Goal: Task Accomplishment & Management: Complete application form

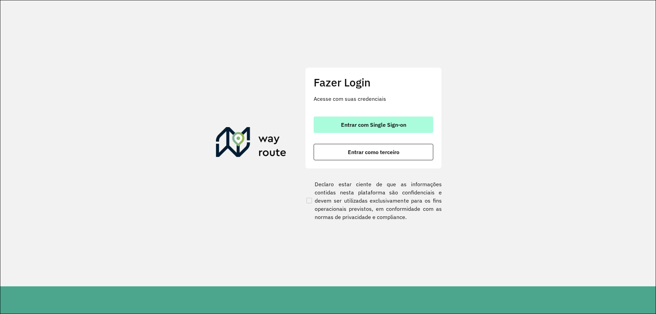
click at [339, 124] on button "Entrar com Single Sign-on" at bounding box center [374, 125] width 120 height 16
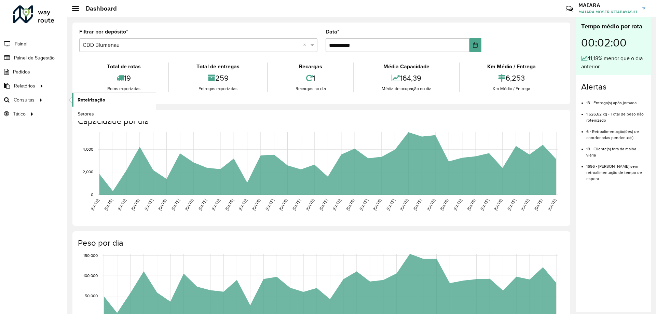
click at [81, 97] on span "Roteirização" at bounding box center [92, 99] width 28 height 7
click at [44, 57] on span "Painel de Sugestão" at bounding box center [35, 57] width 43 height 7
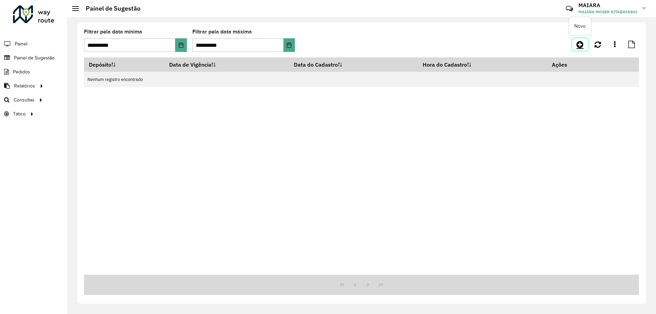
click at [577, 46] on icon at bounding box center [580, 44] width 7 height 8
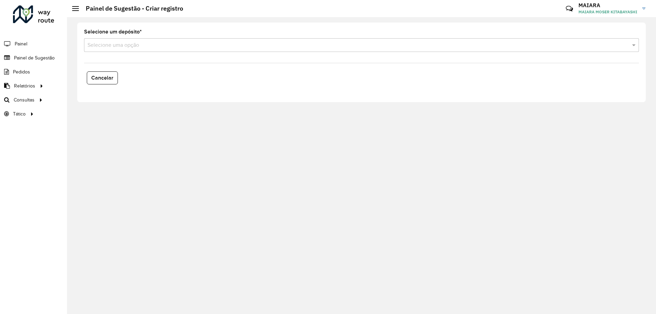
drag, startPoint x: 106, startPoint y: 75, endPoint x: 126, endPoint y: 51, distance: 31.3
click at [126, 51] on div "Selecione um depósito * Selecione uma opção Cancelar" at bounding box center [361, 63] width 569 height 80
click at [126, 51] on div "Selecione uma opção" at bounding box center [361, 45] width 555 height 14
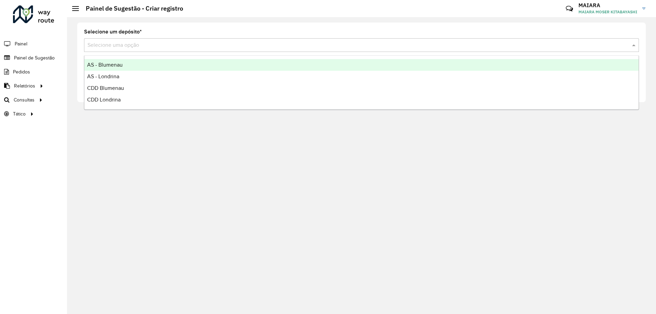
click at [126, 49] on input "text" at bounding box center [354, 45] width 535 height 8
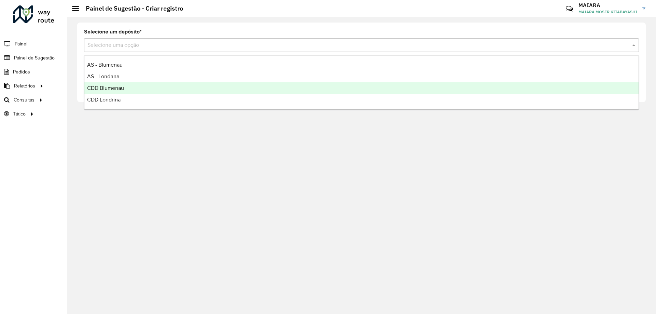
click at [117, 90] on span "CDD Blumenau" at bounding box center [105, 88] width 37 height 6
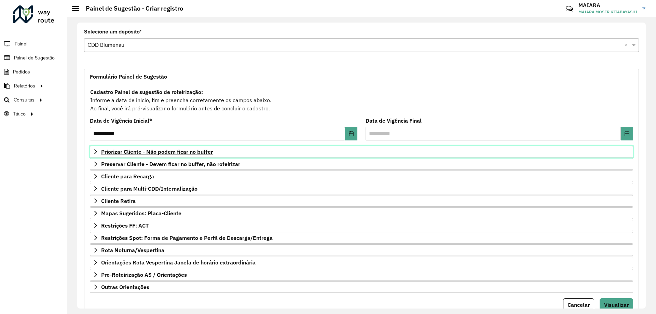
click at [143, 149] on span "Priorizar Cliente - Não podem ficar no buffer" at bounding box center [157, 151] width 112 height 5
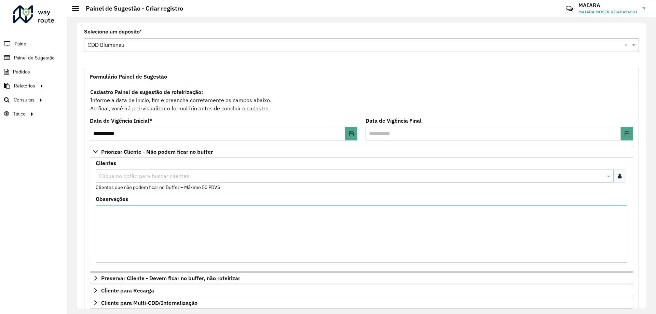
click at [136, 174] on input "text" at bounding box center [351, 176] width 508 height 8
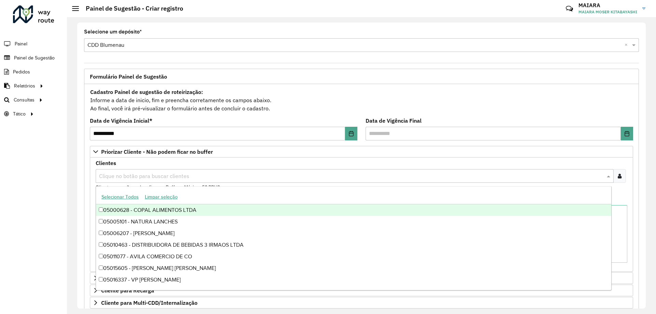
paste input "*****"
type input "*****"
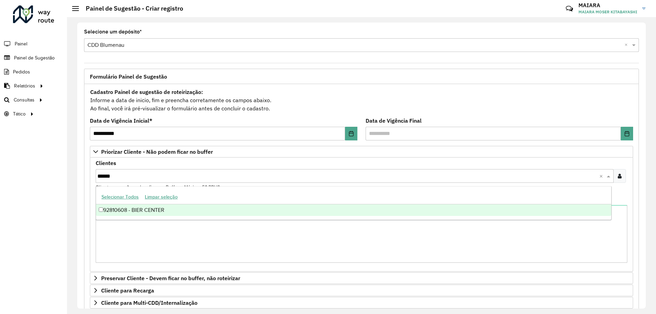
click at [104, 210] on div "92810608 - BIER CENTER" at bounding box center [353, 210] width 515 height 12
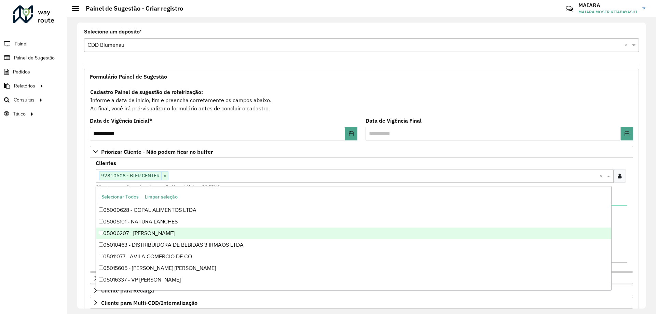
click at [52, 206] on div "Roteirizador AmbevTech Painel Painel de Sugestão Pedidos Relatórios Clientes Cl…" at bounding box center [33, 157] width 67 height 314
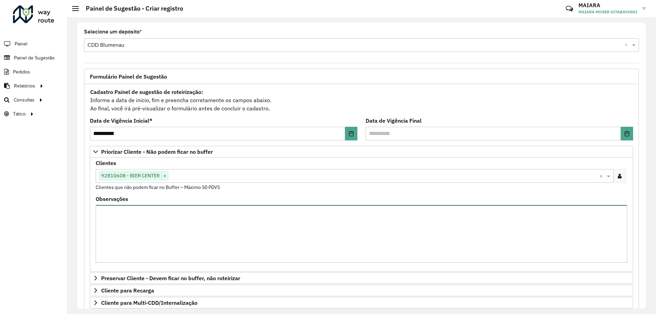
click at [115, 232] on textarea "Observações" at bounding box center [362, 234] width 532 height 58
type textarea "*"
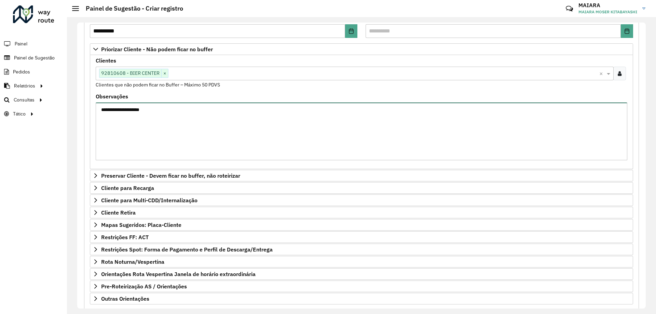
scroll to position [141, 0]
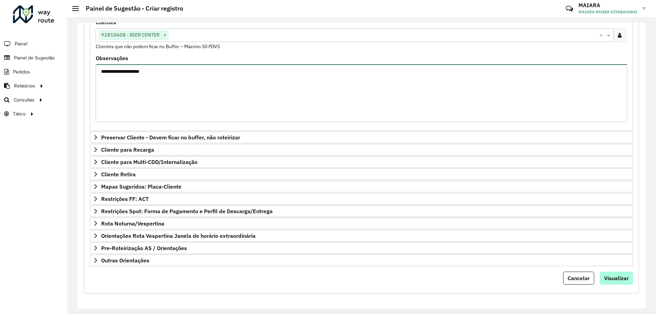
type textarea "**********"
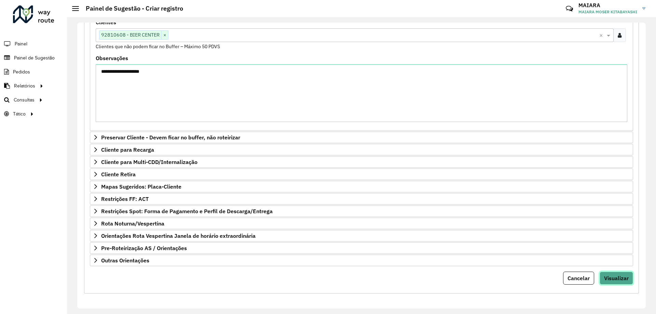
click at [607, 282] on button "Visualizar" at bounding box center [616, 278] width 33 height 13
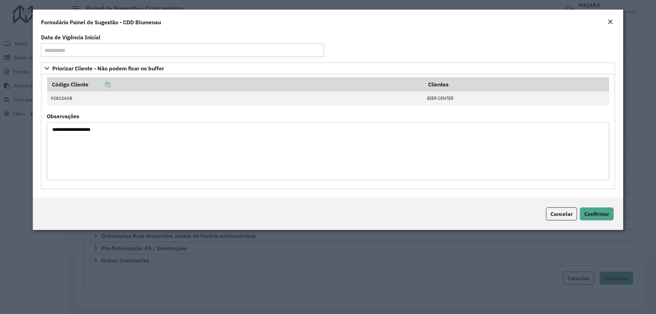
click at [607, 206] on div "Cancelar Confirmar" at bounding box center [328, 214] width 591 height 32
click at [605, 212] on span "Confirmar" at bounding box center [596, 214] width 25 height 7
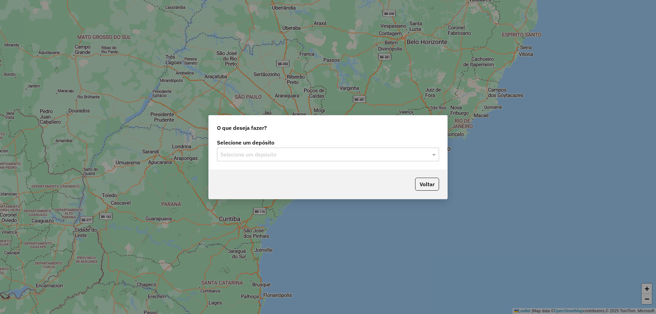
click at [389, 150] on div "Selecione um depósito" at bounding box center [328, 155] width 222 height 14
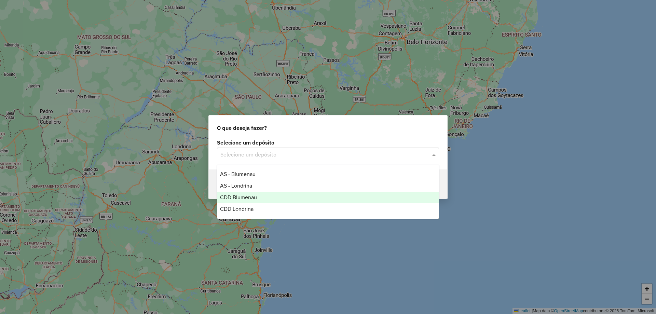
click at [275, 192] on div "CDD Blumenau" at bounding box center [327, 198] width 221 height 12
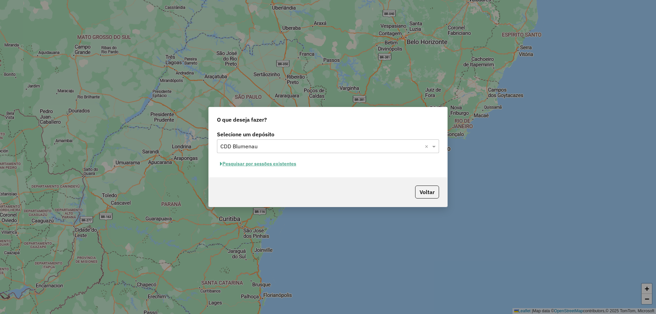
click at [252, 163] on button "Pesquisar por sessões existentes" at bounding box center [258, 164] width 82 height 11
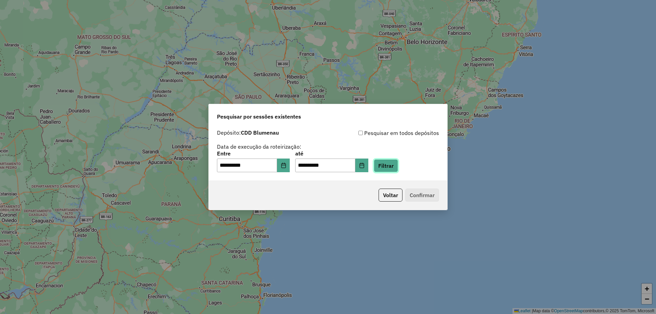
click at [388, 164] on button "Filtrar" at bounding box center [386, 165] width 24 height 13
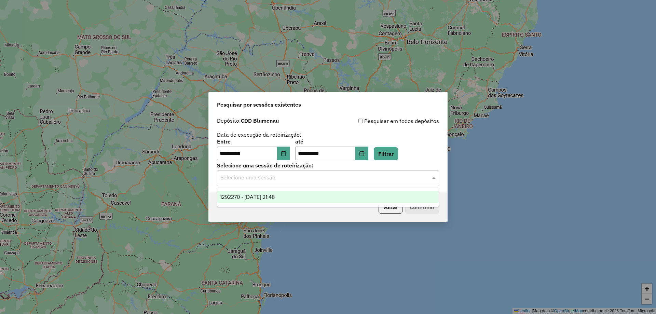
click at [272, 180] on input "text" at bounding box center [321, 178] width 202 height 8
click at [267, 198] on span "1292270 - 10/10/2025 21:48" at bounding box center [247, 197] width 55 height 6
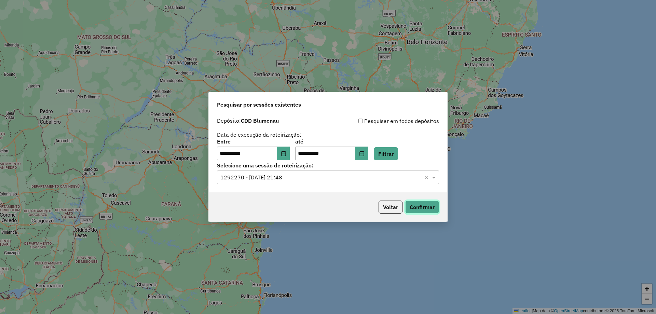
click at [422, 208] on button "Confirmar" at bounding box center [422, 207] width 34 height 13
click at [398, 153] on button "Filtrar" at bounding box center [386, 153] width 24 height 13
click at [427, 203] on button "Confirmar" at bounding box center [422, 207] width 34 height 13
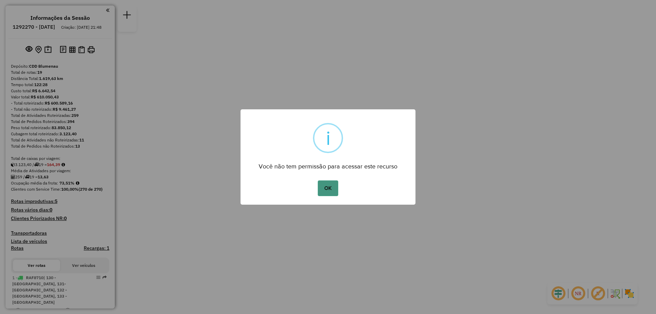
click at [331, 192] on button "OK" at bounding box center [328, 188] width 20 height 16
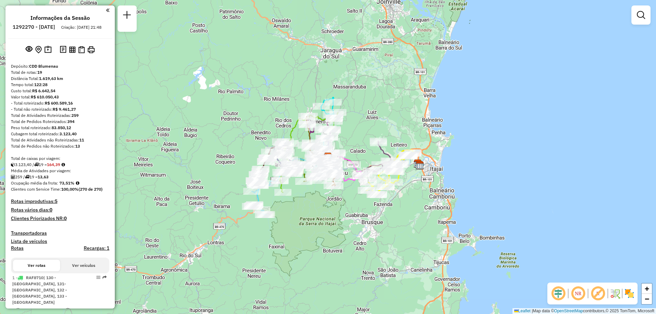
click at [35, 27] on h6 "1292270 - 10/10/2025" at bounding box center [34, 27] width 42 height 6
copy h6 "1292270"
click at [71, 21] on h4 "Informações da Sessão" at bounding box center [59, 18] width 59 height 6
click at [55, 24] on h6 "1292270 - 10/10/2025" at bounding box center [34, 27] width 42 height 6
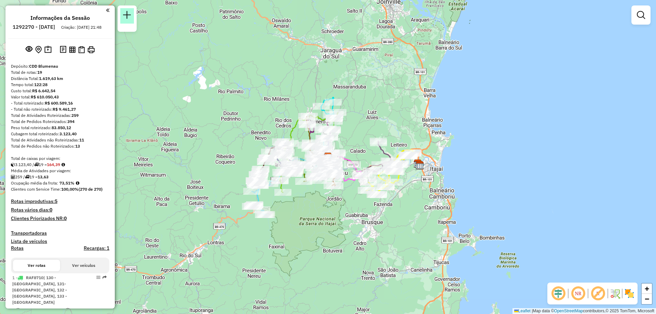
click at [132, 18] on link at bounding box center [127, 15] width 14 height 15
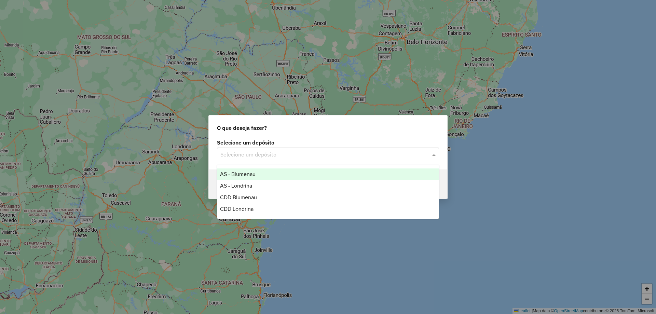
click at [292, 151] on input "text" at bounding box center [321, 155] width 202 height 8
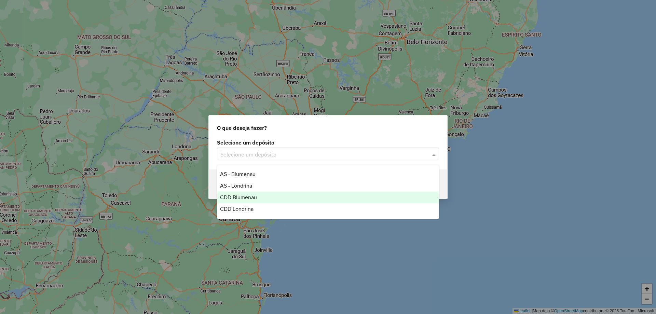
click at [268, 200] on div "CDD Blumenau" at bounding box center [327, 198] width 221 height 12
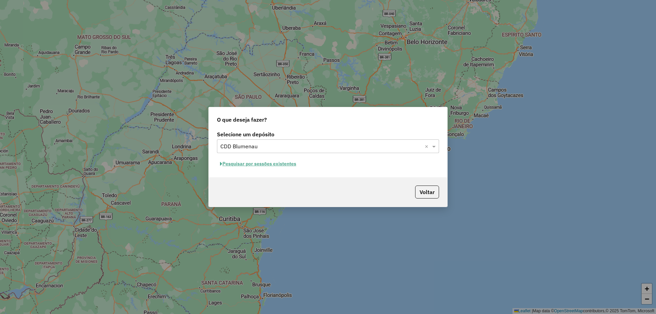
click at [247, 165] on hb-app "Aguarde... Pop-up bloqueado! Seu navegador bloqueou automáticamente a abertura …" at bounding box center [328, 157] width 656 height 314
click at [247, 165] on button "Pesquisar por sessões existentes" at bounding box center [258, 164] width 82 height 11
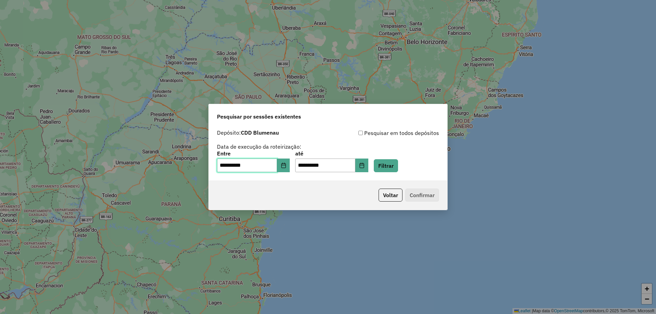
click at [271, 165] on input "**********" at bounding box center [247, 166] width 60 height 14
click at [289, 162] on button "Choose Date" at bounding box center [283, 166] width 13 height 14
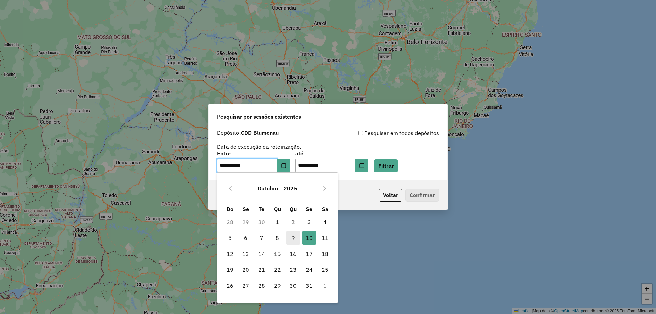
click at [294, 238] on span "9" at bounding box center [293, 238] width 14 height 14
type input "**********"
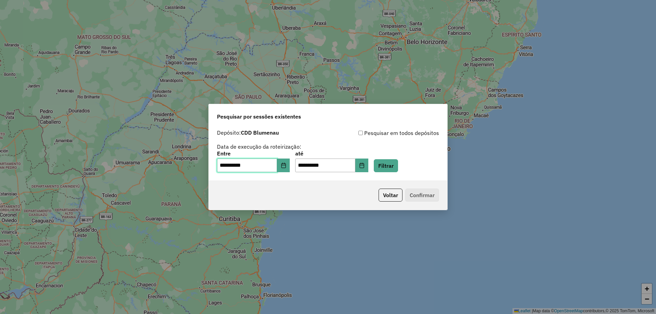
click at [294, 238] on span "9" at bounding box center [293, 238] width 14 height 14
click at [339, 169] on input "**********" at bounding box center [325, 166] width 60 height 14
click at [368, 162] on button "Choose Date" at bounding box center [361, 166] width 13 height 14
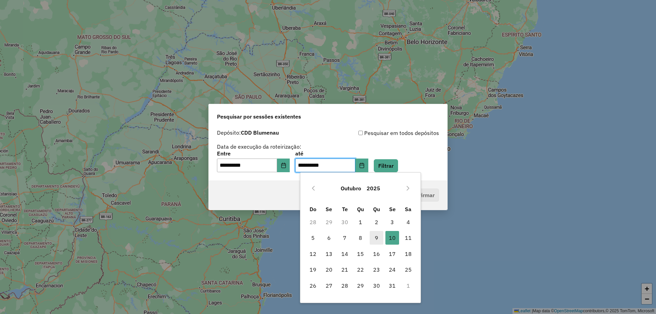
drag, startPoint x: 376, startPoint y: 238, endPoint x: 377, endPoint y: 216, distance: 22.3
click at [376, 238] on span "9" at bounding box center [377, 238] width 14 height 14
type input "**********"
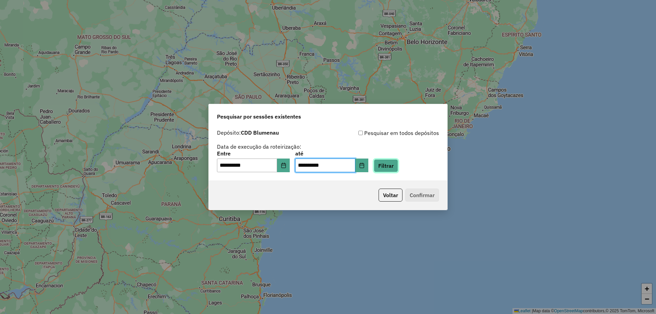
click at [396, 167] on button "Filtrar" at bounding box center [386, 165] width 24 height 13
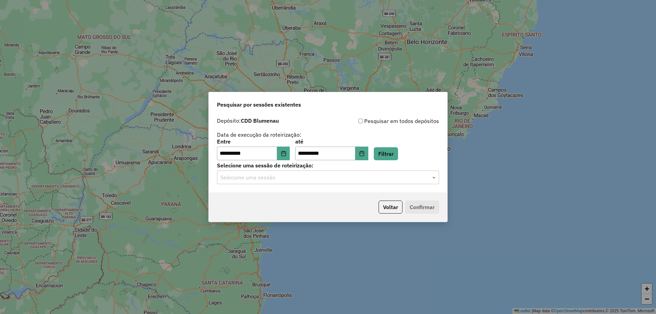
click at [300, 177] on input "text" at bounding box center [321, 178] width 202 height 8
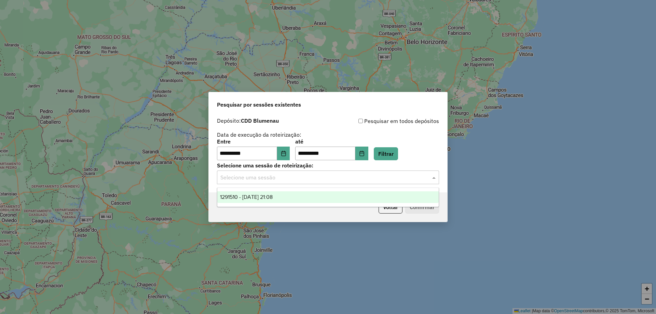
click at [262, 195] on span "1291510 - 09/10/2025 21:08" at bounding box center [246, 197] width 53 height 6
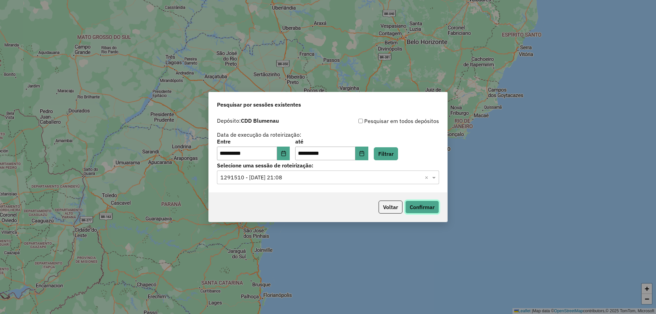
click at [419, 207] on button "Confirmar" at bounding box center [422, 207] width 34 height 13
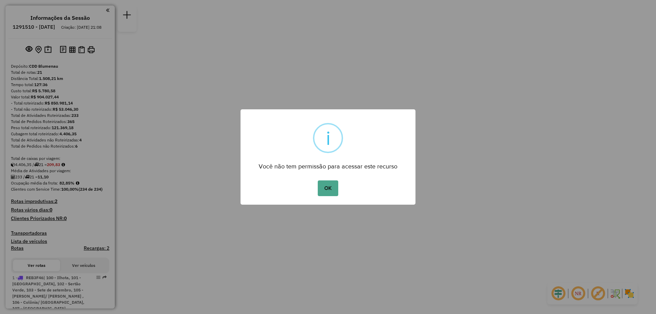
click at [48, 26] on div "× i Você não tem permissão para acessar este recurso OK No Cancel" at bounding box center [328, 157] width 656 height 314
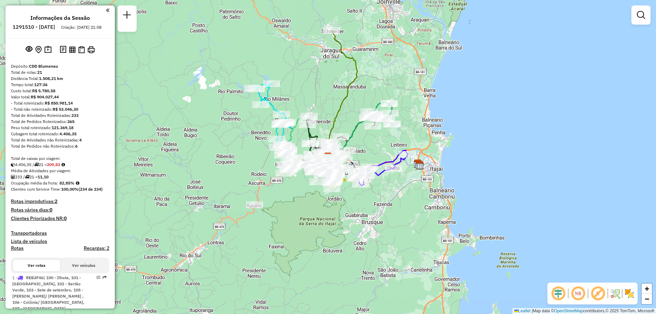
click at [47, 26] on h6 "1291510 - 09/10/2025" at bounding box center [34, 27] width 42 height 6
copy h6 "1291510"
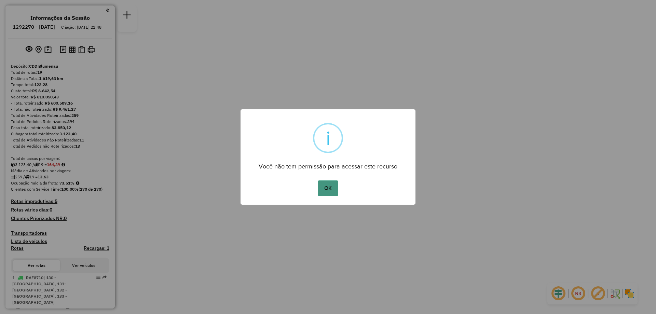
click at [329, 190] on button "OK" at bounding box center [328, 188] width 20 height 16
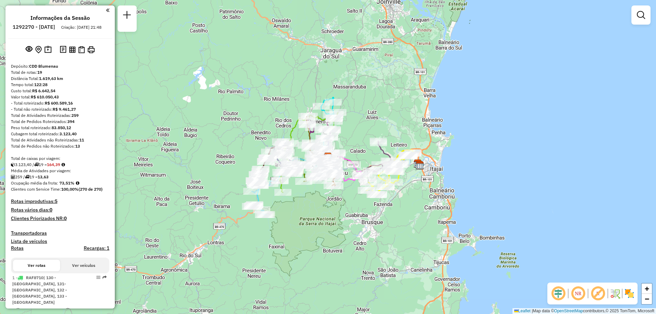
click at [42, 25] on h6 "1292270 - 10/10/2025" at bounding box center [34, 27] width 42 height 6
copy h6 "1292270"
click at [123, 19] on em at bounding box center [127, 15] width 8 height 8
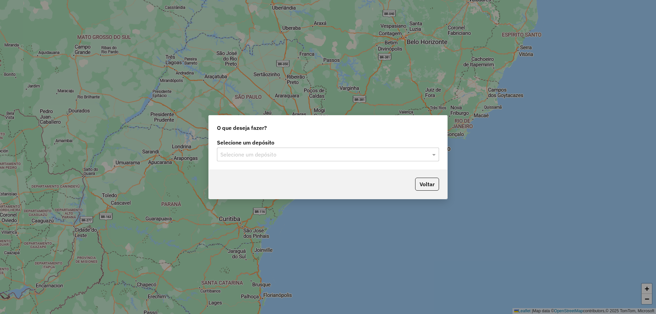
click at [302, 152] on input "text" at bounding box center [321, 155] width 202 height 8
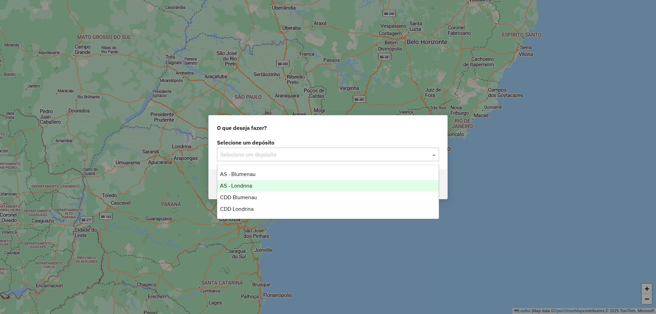
click at [261, 194] on div "CDD Blumenau" at bounding box center [327, 198] width 221 height 12
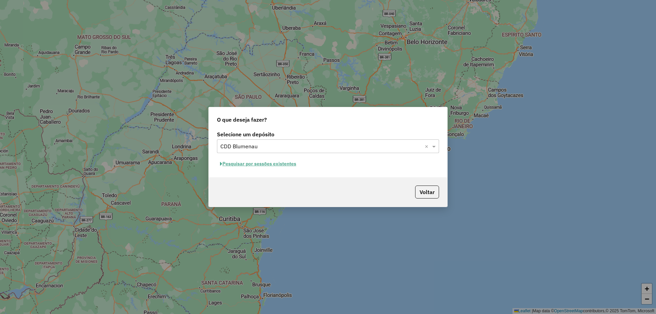
click at [290, 165] on button "Pesquisar por sessões existentes" at bounding box center [258, 164] width 82 height 11
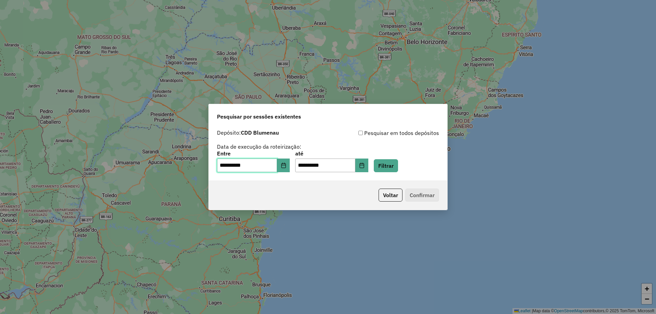
click at [263, 168] on input "**********" at bounding box center [247, 166] width 60 height 14
click at [290, 166] on button "Choose Date" at bounding box center [283, 166] width 13 height 14
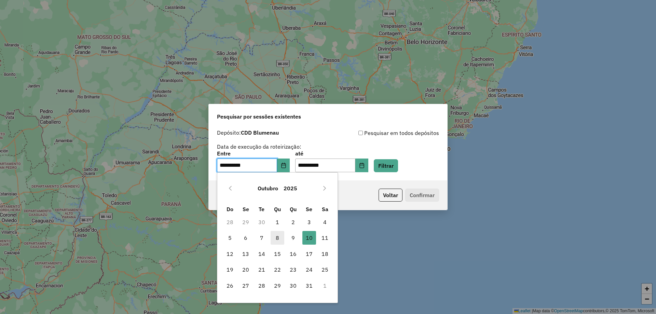
drag, startPoint x: 273, startPoint y: 242, endPoint x: 280, endPoint y: 239, distance: 7.0
click at [274, 241] on span "8" at bounding box center [278, 238] width 14 height 14
type input "**********"
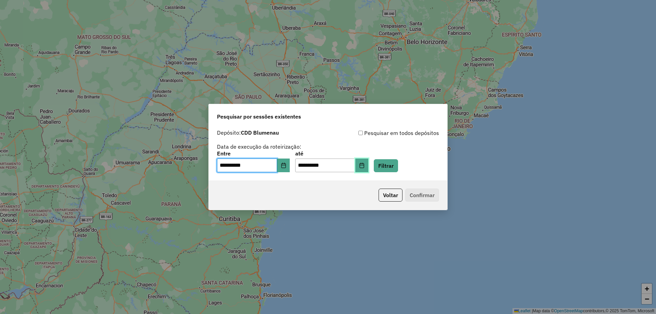
click at [368, 168] on button "Choose Date" at bounding box center [361, 166] width 13 height 14
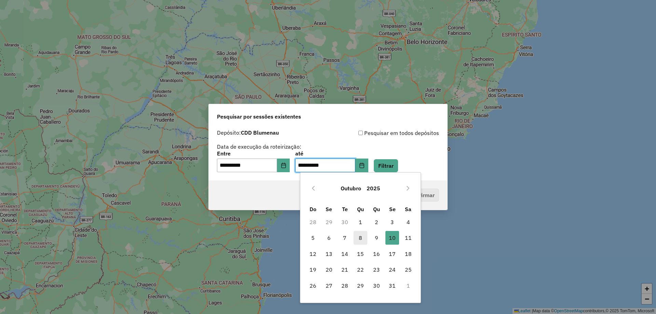
click at [362, 237] on span "8" at bounding box center [361, 238] width 14 height 14
type input "**********"
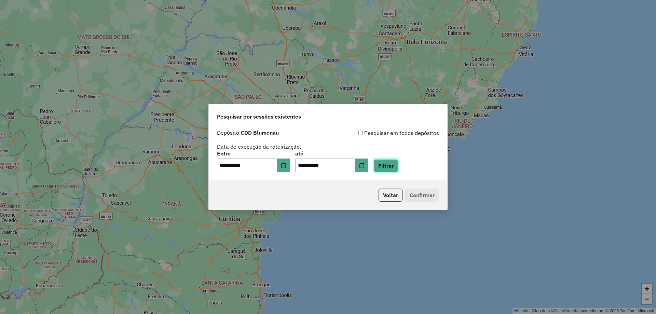
click at [397, 168] on button "Filtrar" at bounding box center [386, 165] width 24 height 13
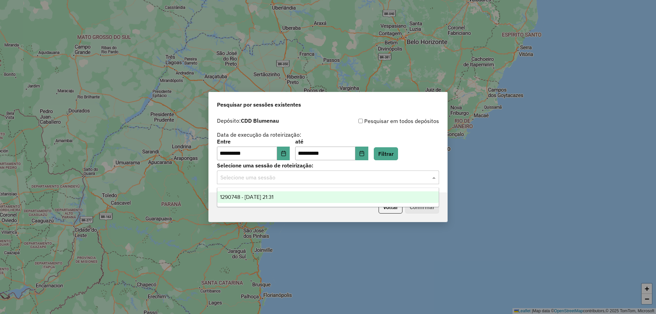
click at [264, 178] on input "text" at bounding box center [321, 178] width 202 height 8
click at [264, 200] on div "1290748 - 08/10/2025 21:31" at bounding box center [327, 197] width 221 height 12
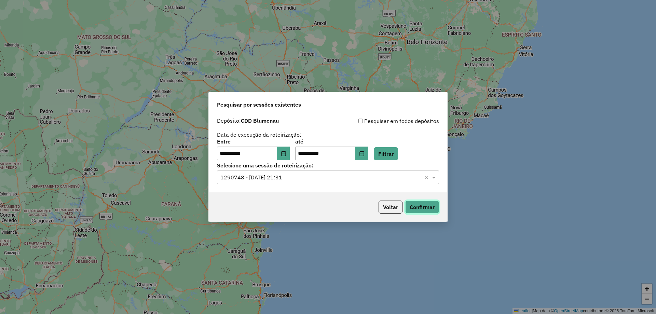
click at [413, 207] on button "Confirmar" at bounding box center [422, 207] width 34 height 13
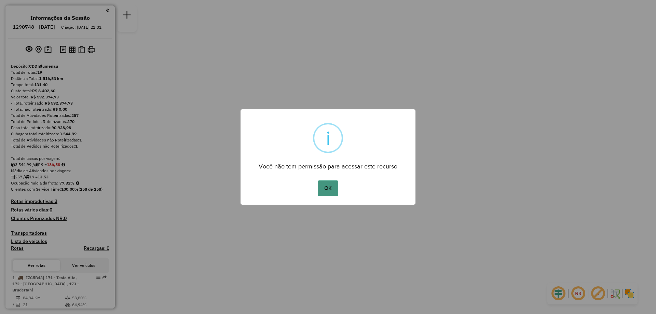
click at [336, 188] on button "OK" at bounding box center [328, 188] width 20 height 16
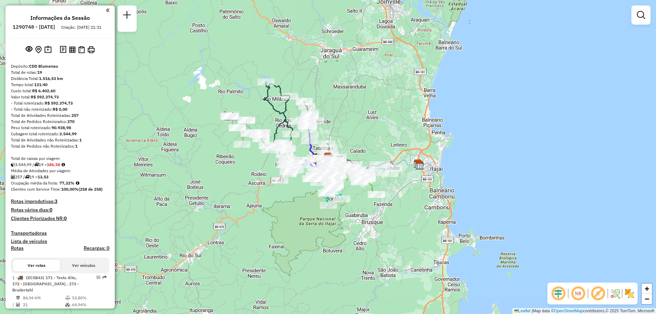
click at [54, 29] on h6 "1290748 - [DATE]" at bounding box center [34, 27] width 42 height 6
copy h6
click at [48, 27] on h6 "1290748 - [DATE]" at bounding box center [34, 27] width 42 height 6
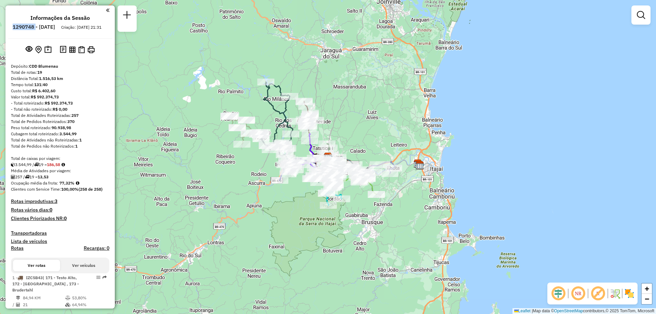
copy h6 "1290748"
